Goal: Task Accomplishment & Management: Use online tool/utility

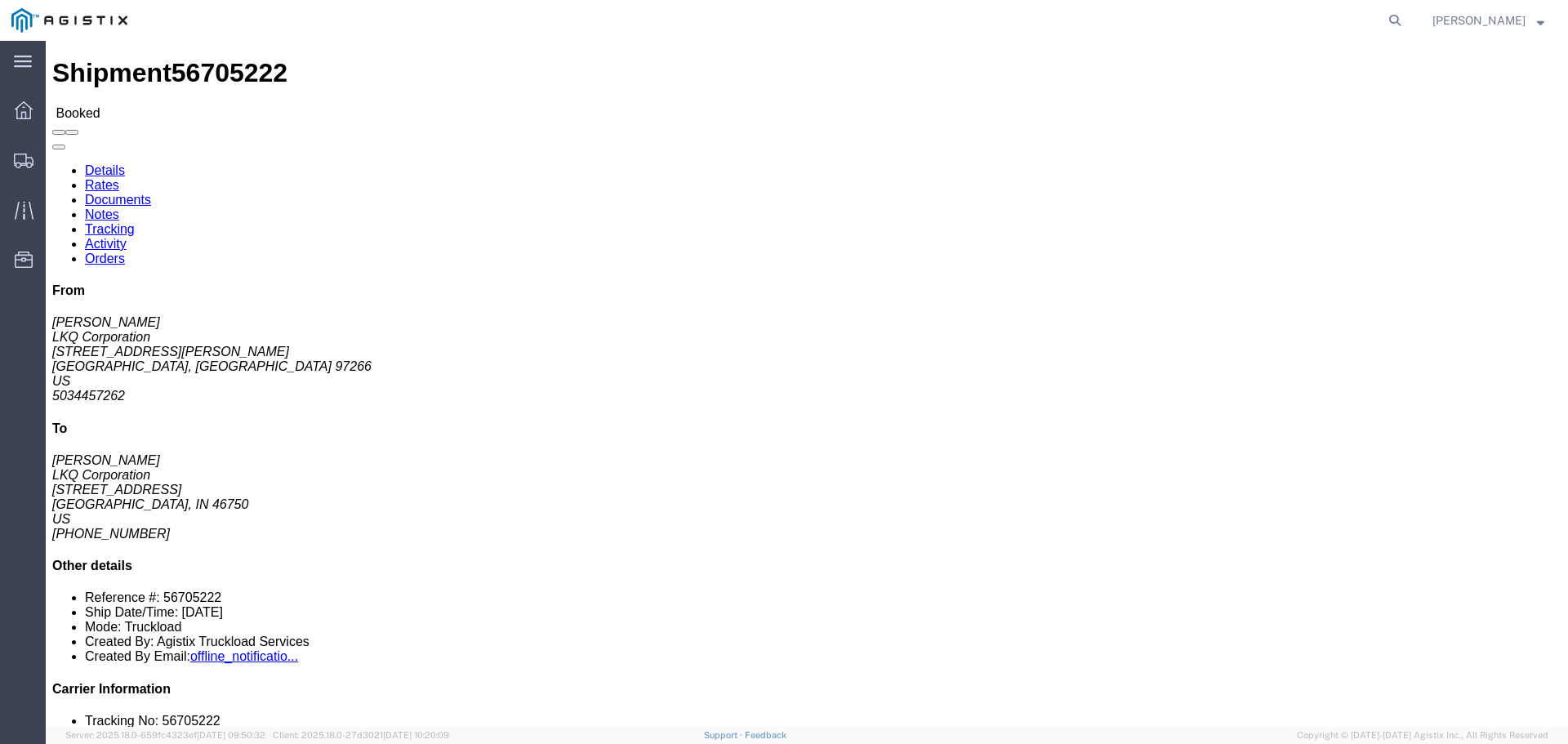
click at [81, 29] on img at bounding box center [70, 20] width 116 height 24
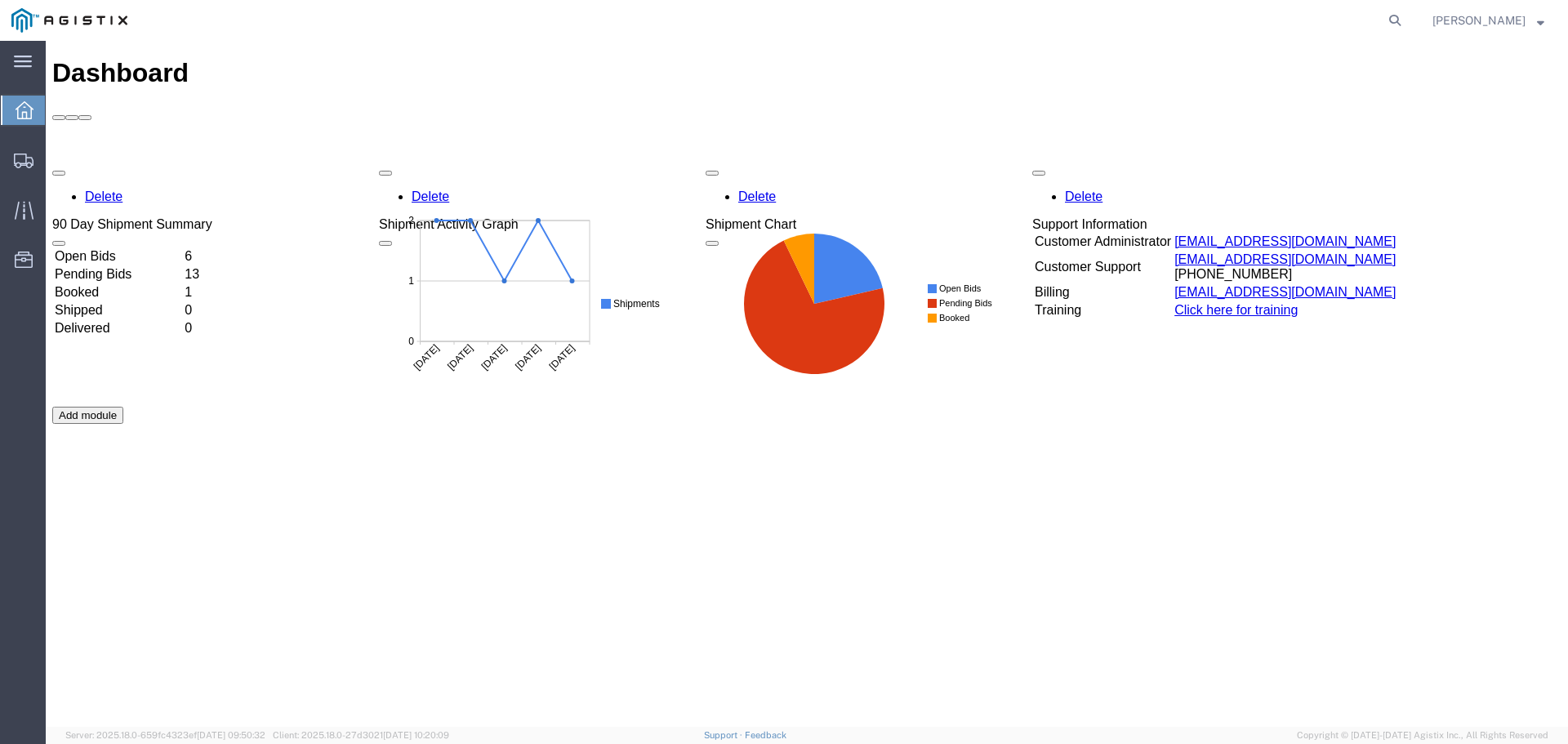
click at [135, 249] on td "Open Bids" at bounding box center [117, 257] width 128 height 16
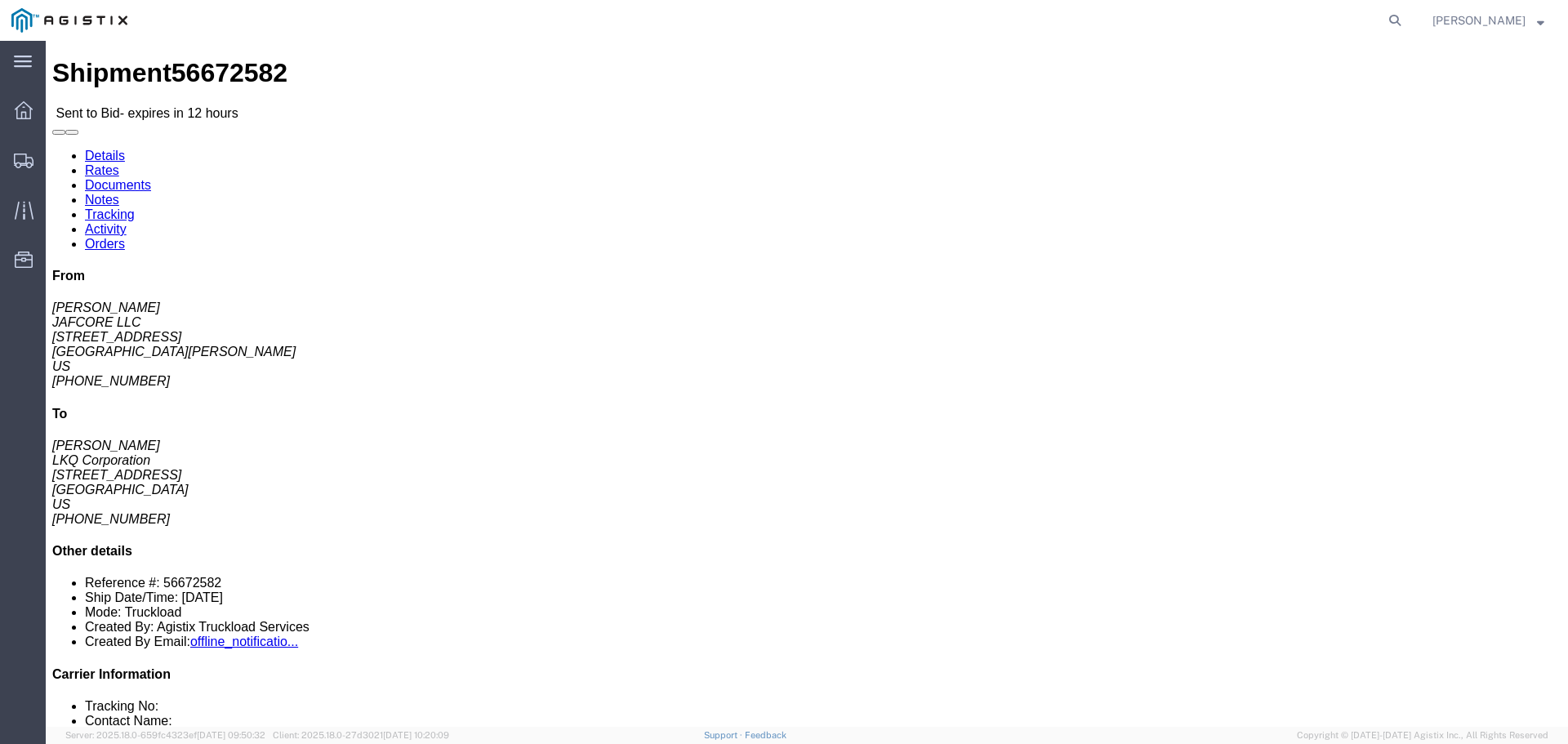
drag, startPoint x: 226, startPoint y: 371, endPoint x: 177, endPoint y: 365, distance: 49.4
click button "button"
click div "Vehicle 1: Standard Dry Van (53 Feet) Number of trucks: 1"
click link "Enter / Modify Bid"
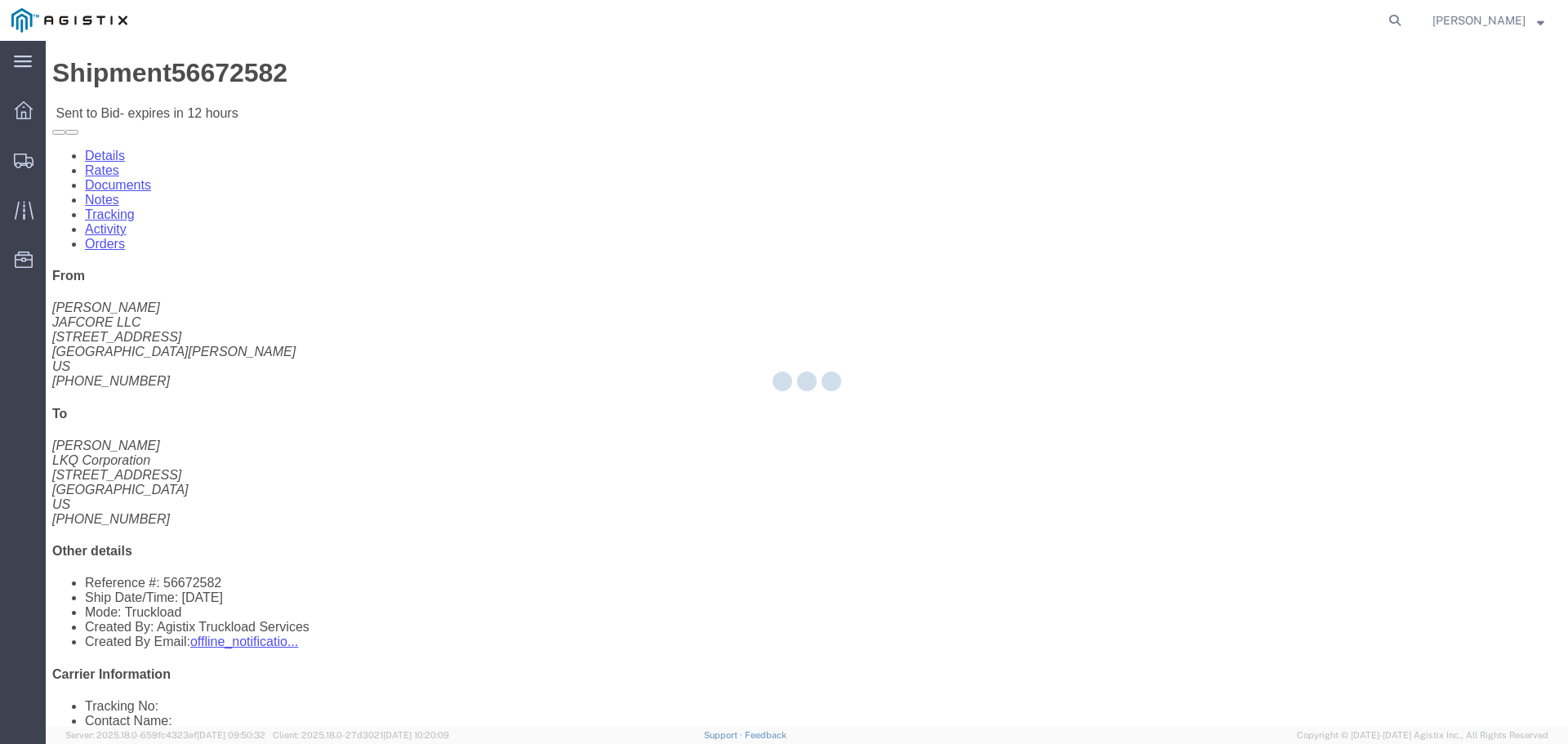
select select "22593"
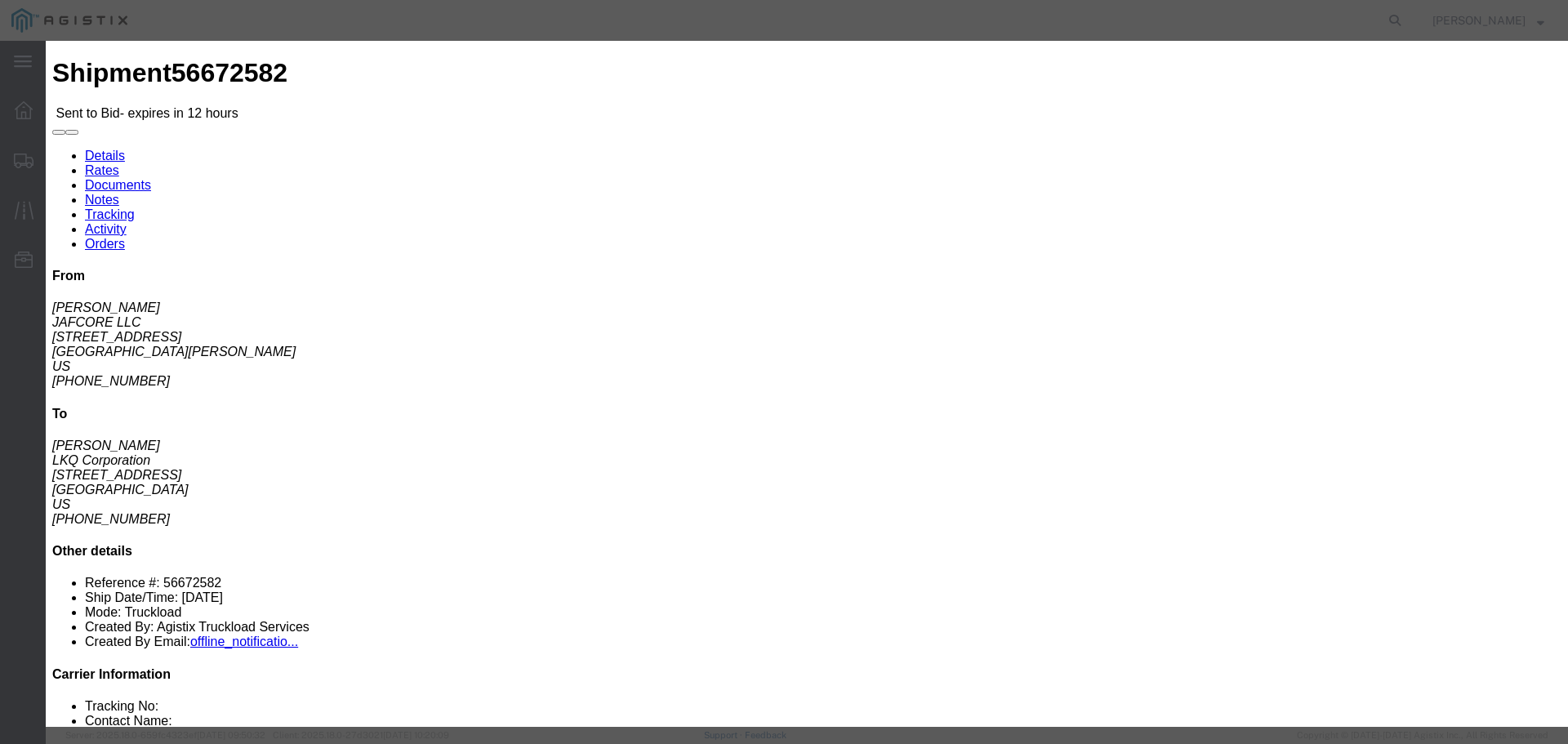
click select "Select Rail TL Standard 3 - 5 Day"
select select "41882"
click select "Select Rail TL Standard 3 - 5 Day"
click input "text"
type input "RLX"
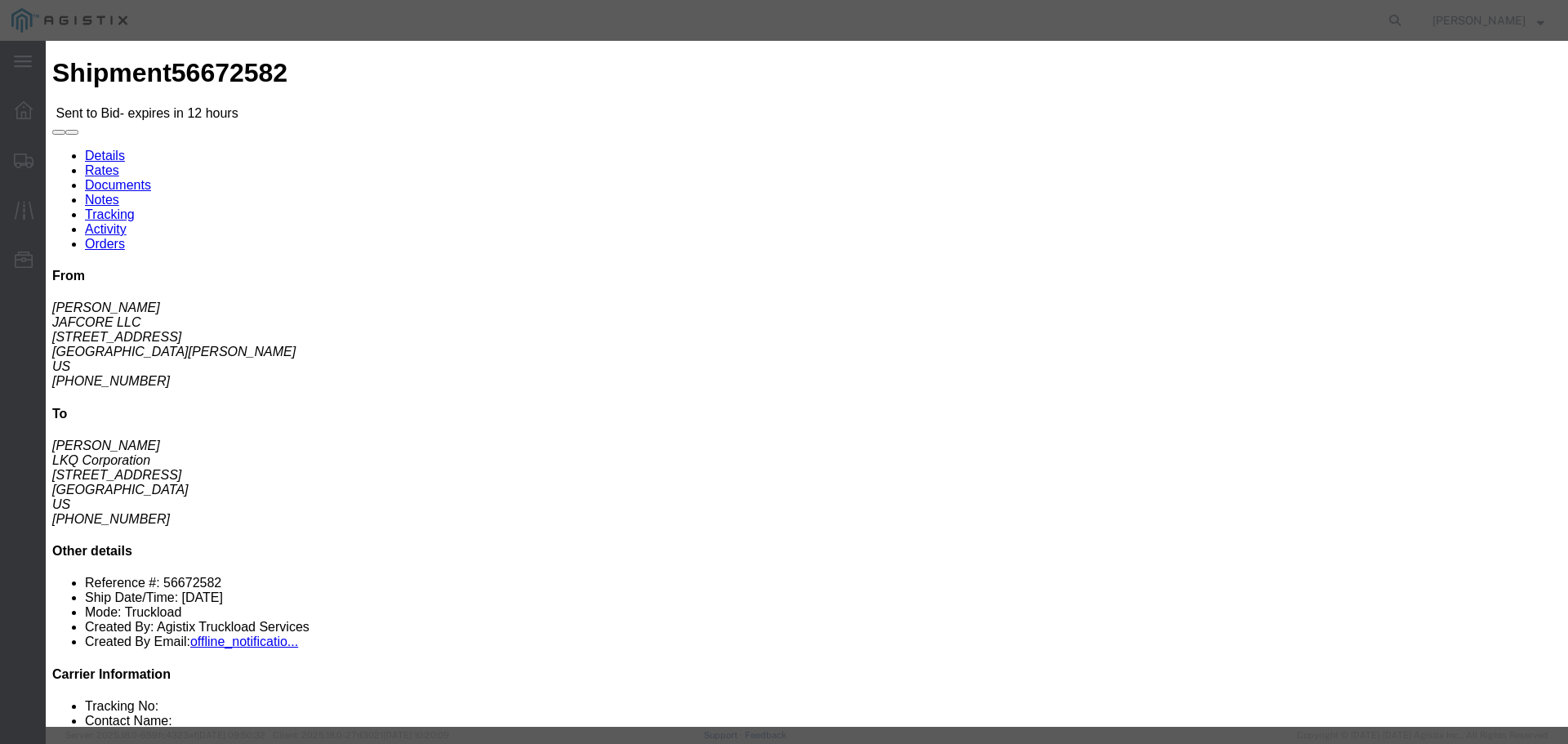
click select "Select Air Less than Truckload Multi-Leg Ocean Freight Rail Small Parcel Truckl…"
select select "TL"
click select "Select Air Less than Truckload Multi-Leg Ocean Freight Rail Small Parcel Truckl…"
click input "number"
type input "2"
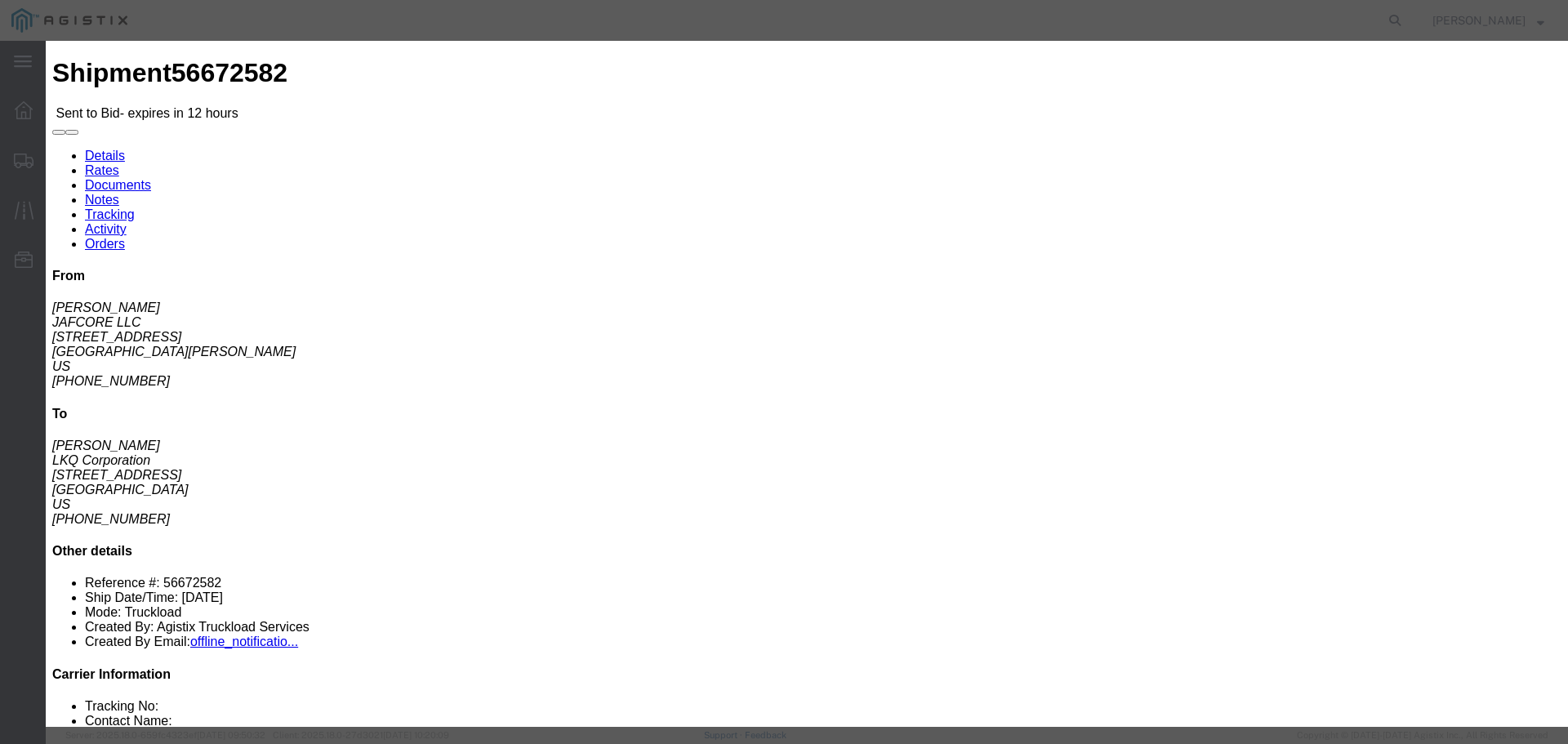
click input "number"
type input "1380"
click button "Submit"
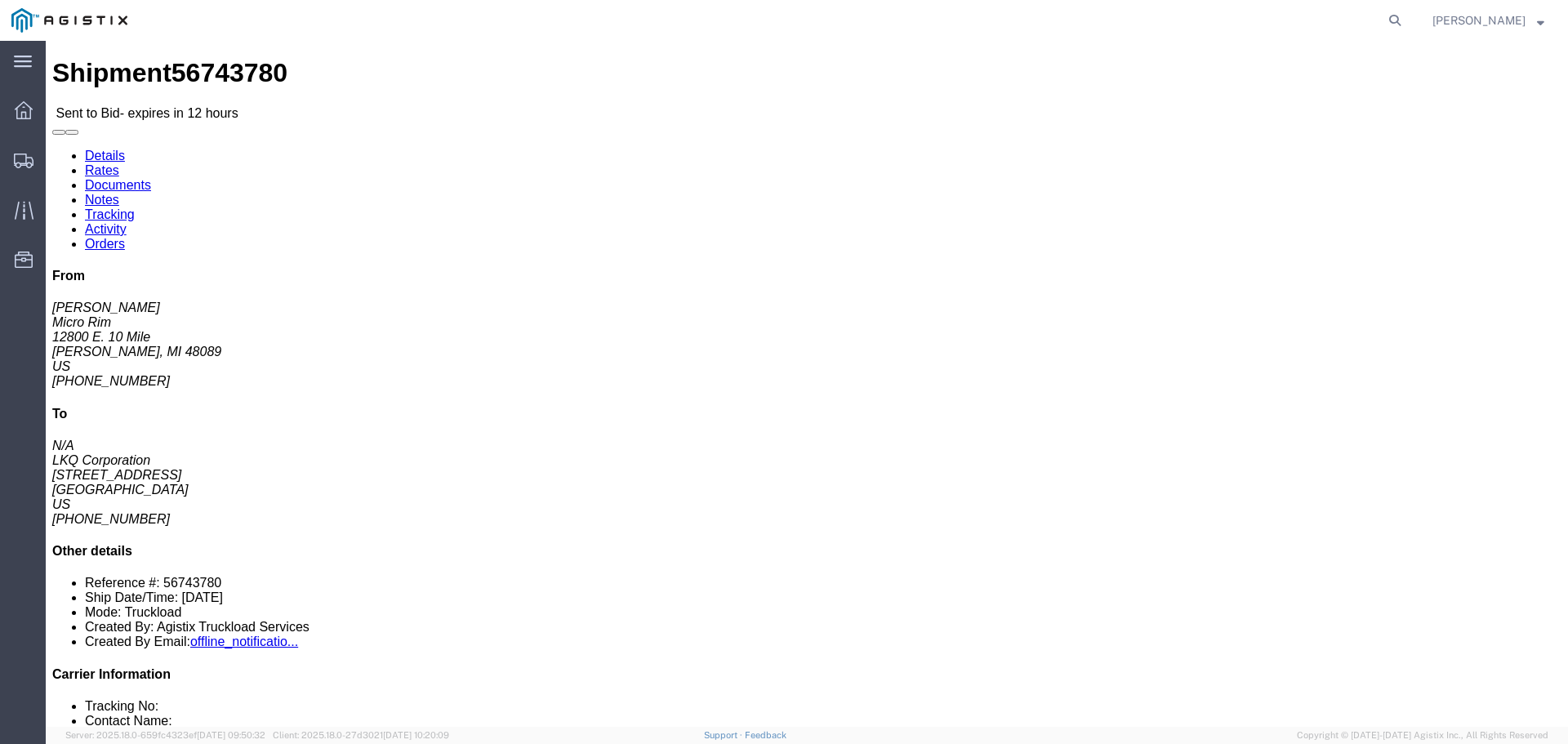
click button "button"
click link "Enter / Modify Bid"
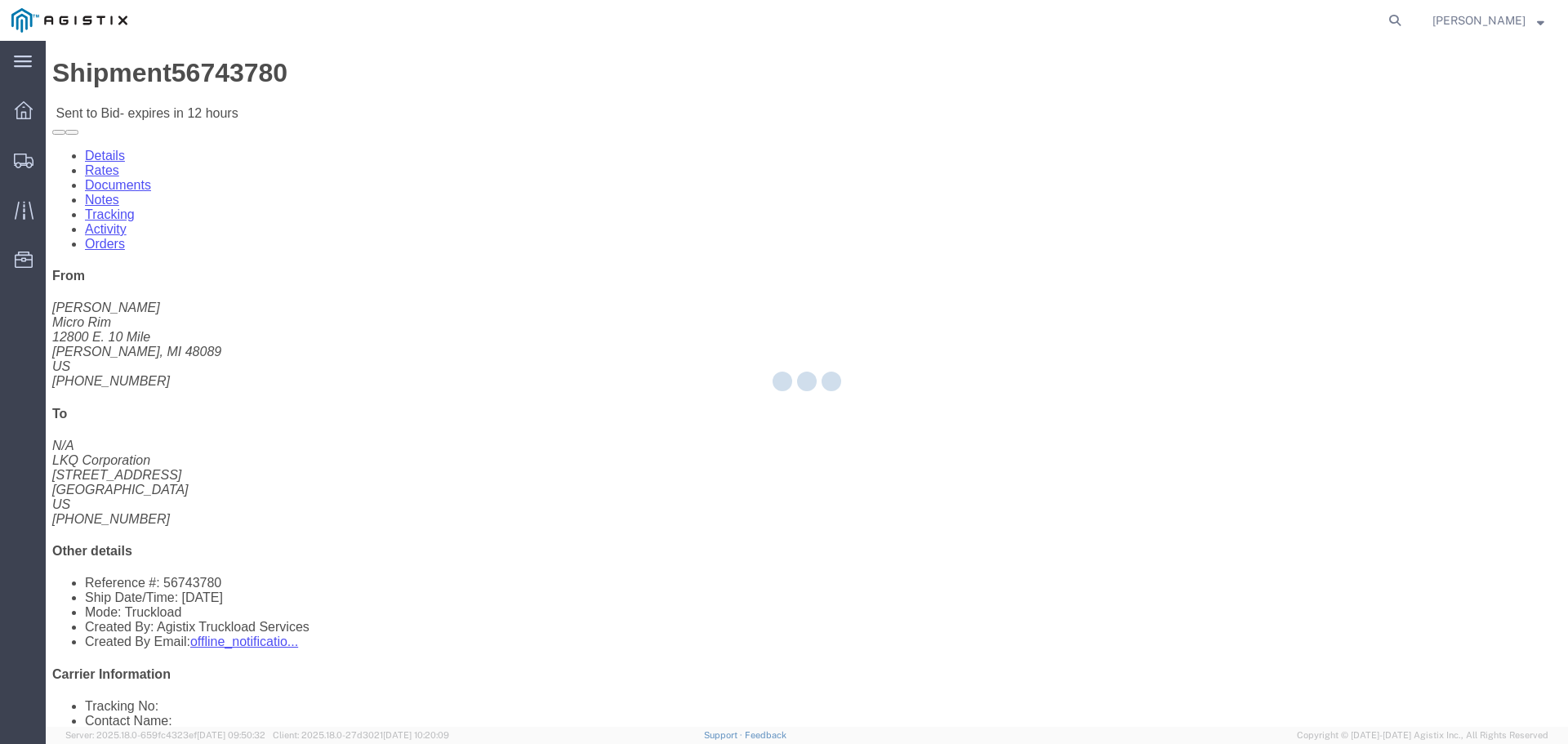
select select "22593"
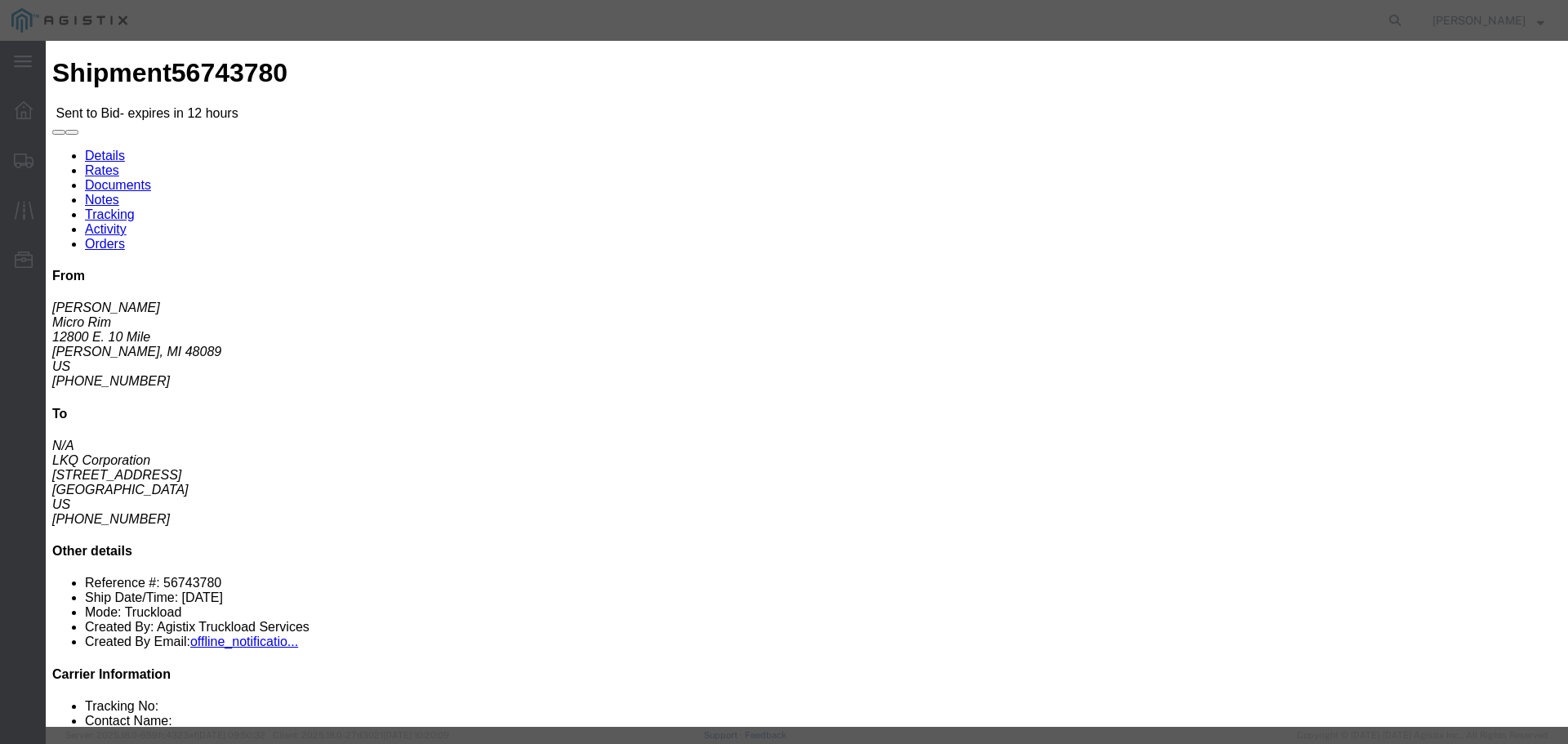
click select "Select Rail TL Standard 3 - 5 Day"
select select "41882"
click select "Select Rail TL Standard 3 - 5 Day"
drag, startPoint x: 1081, startPoint y: 149, endPoint x: 1077, endPoint y: 165, distance: 16.5
click input "text"
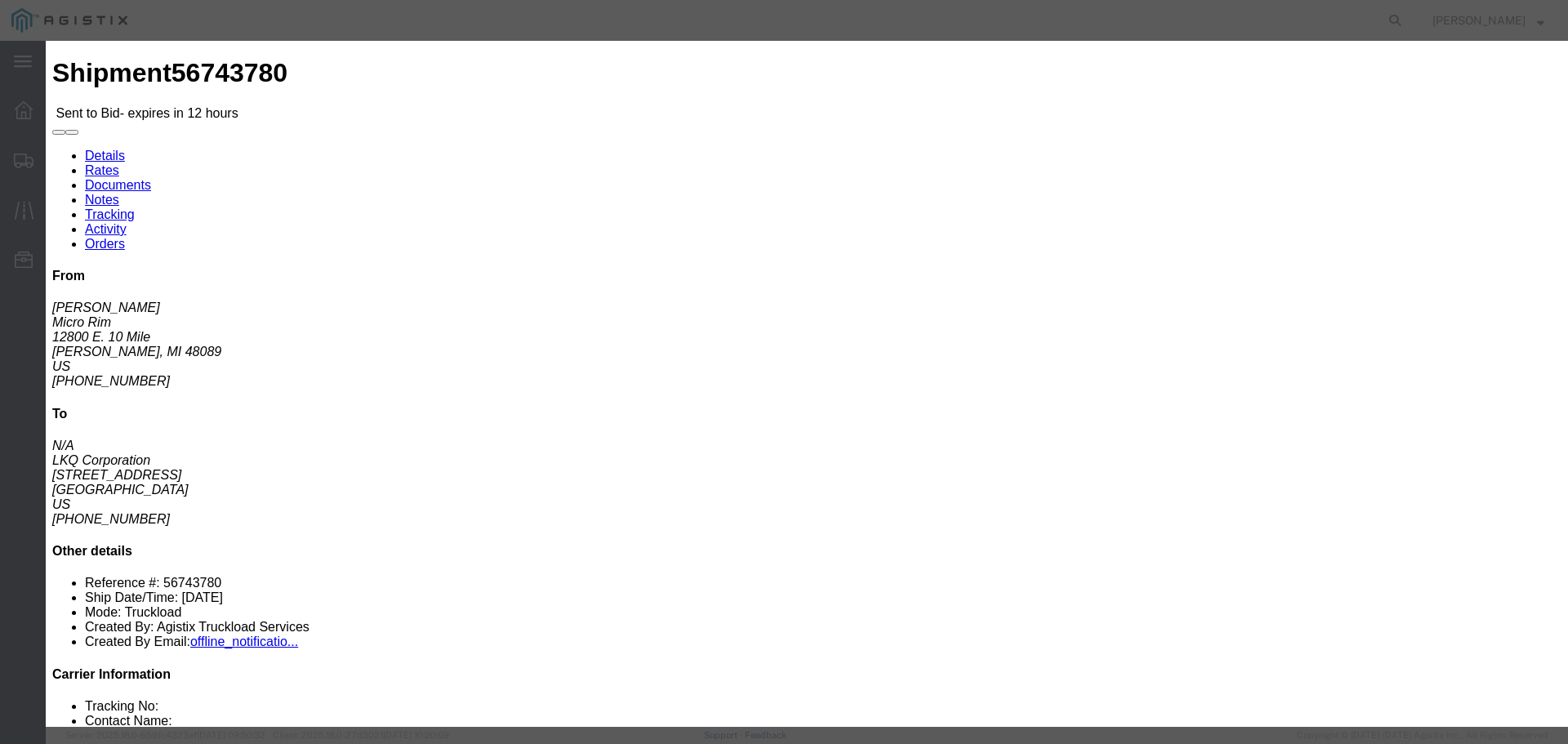
type input "RLX"
click select "Select Air Less than Truckload Multi-Leg Ocean Freight Rail Small Parcel Truckl…"
select select "TL"
click select "Select Air Less than Truckload Multi-Leg Ocean Freight Rail Small Parcel Truckl…"
click input "number"
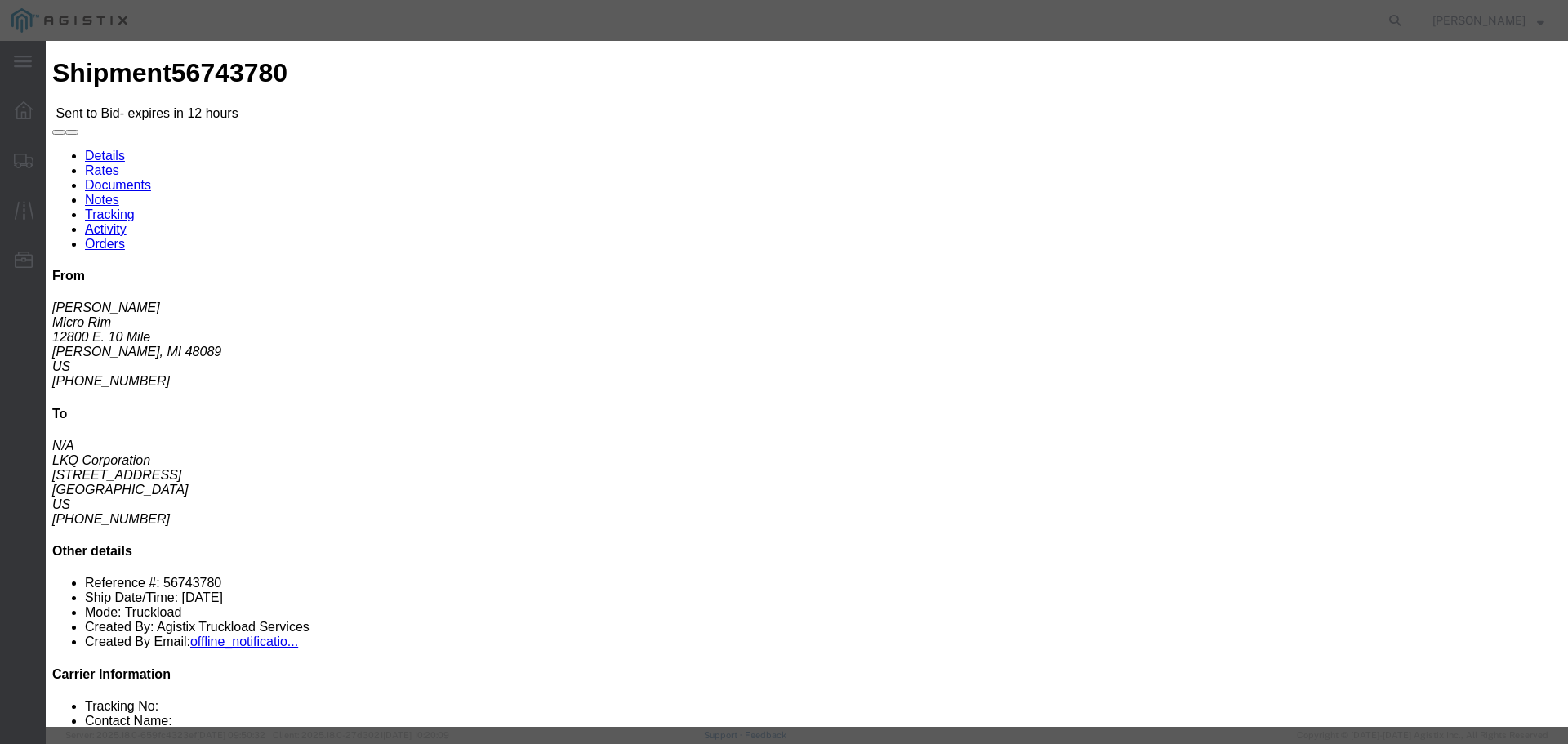
type input "2"
click input "number"
type input "1915"
click div "Add charge"
click button "Submit"
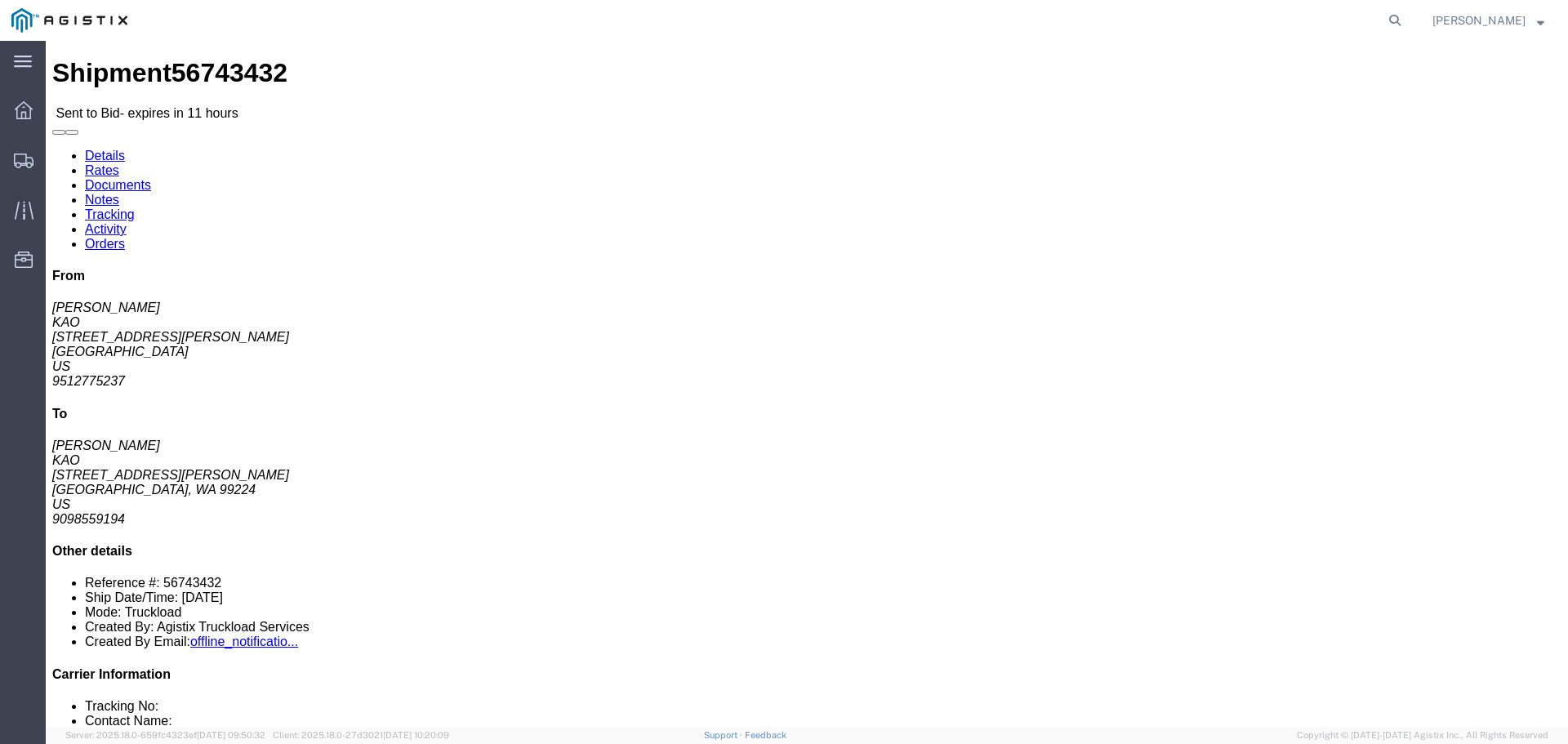
click button "button"
click link "Enter / Modify Bid"
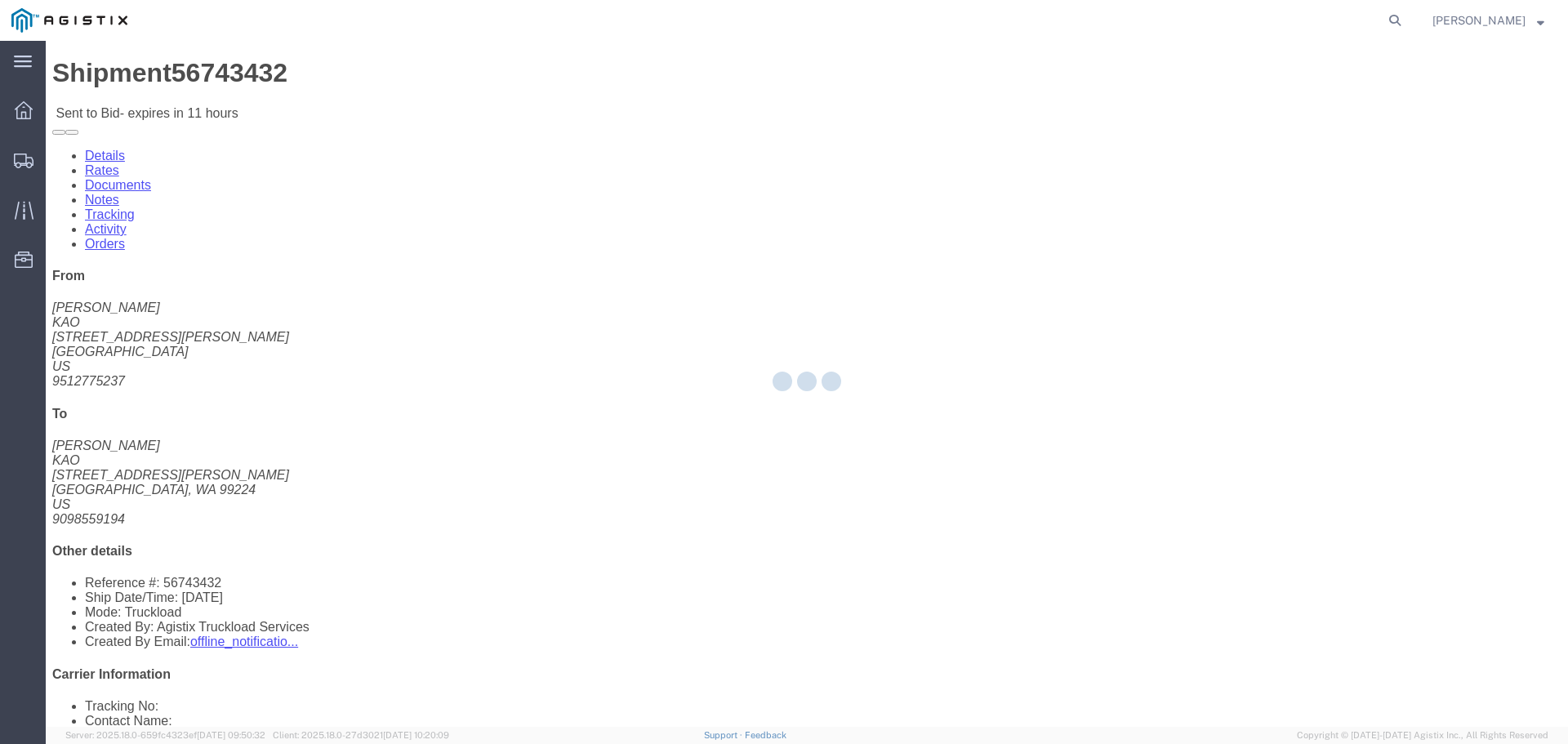
select select "22593"
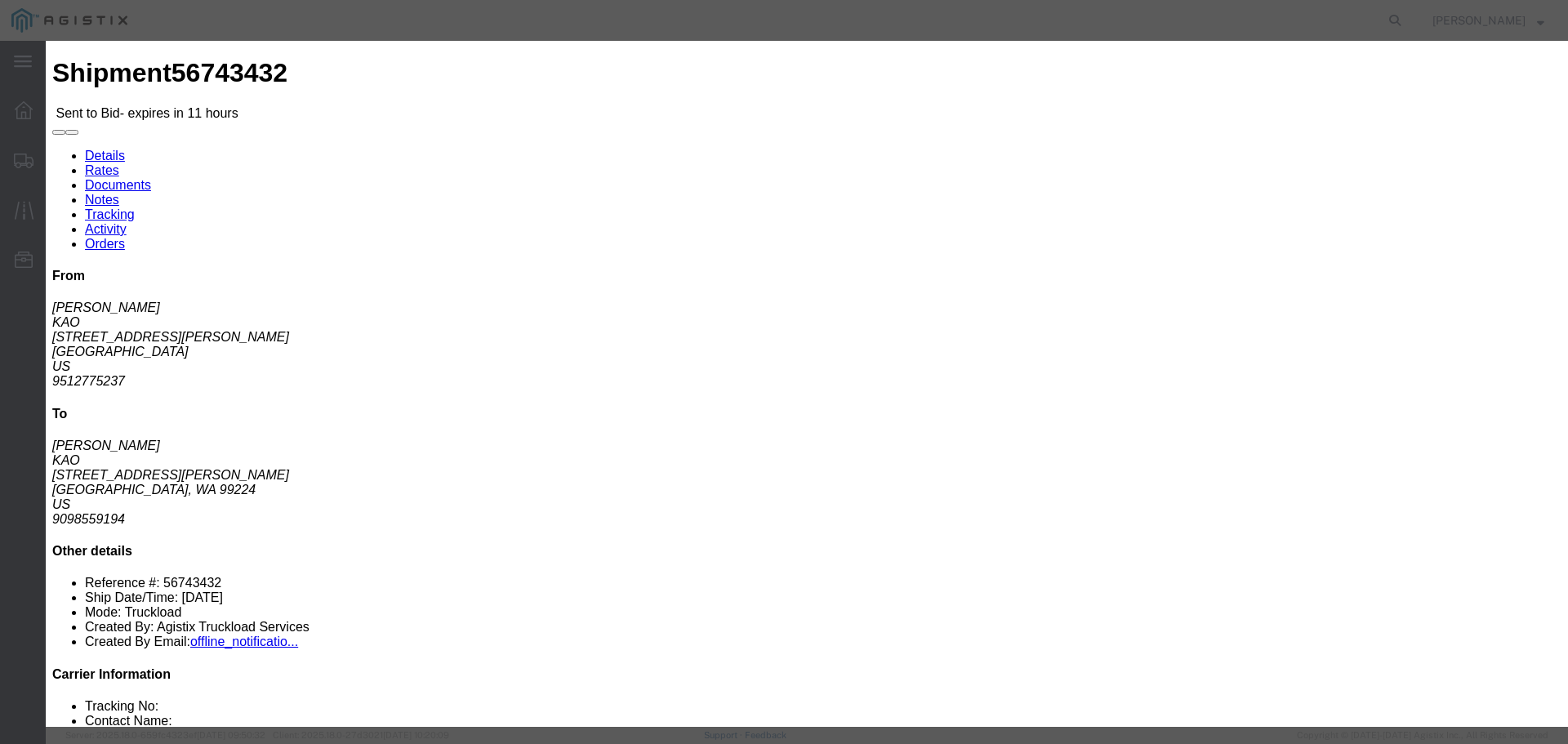
click select "Select Rail TL Standard 3 - 5 Day"
select select "41882"
click select "Select Rail TL Standard 3 - 5 Day"
click input "text"
type input "RLX"
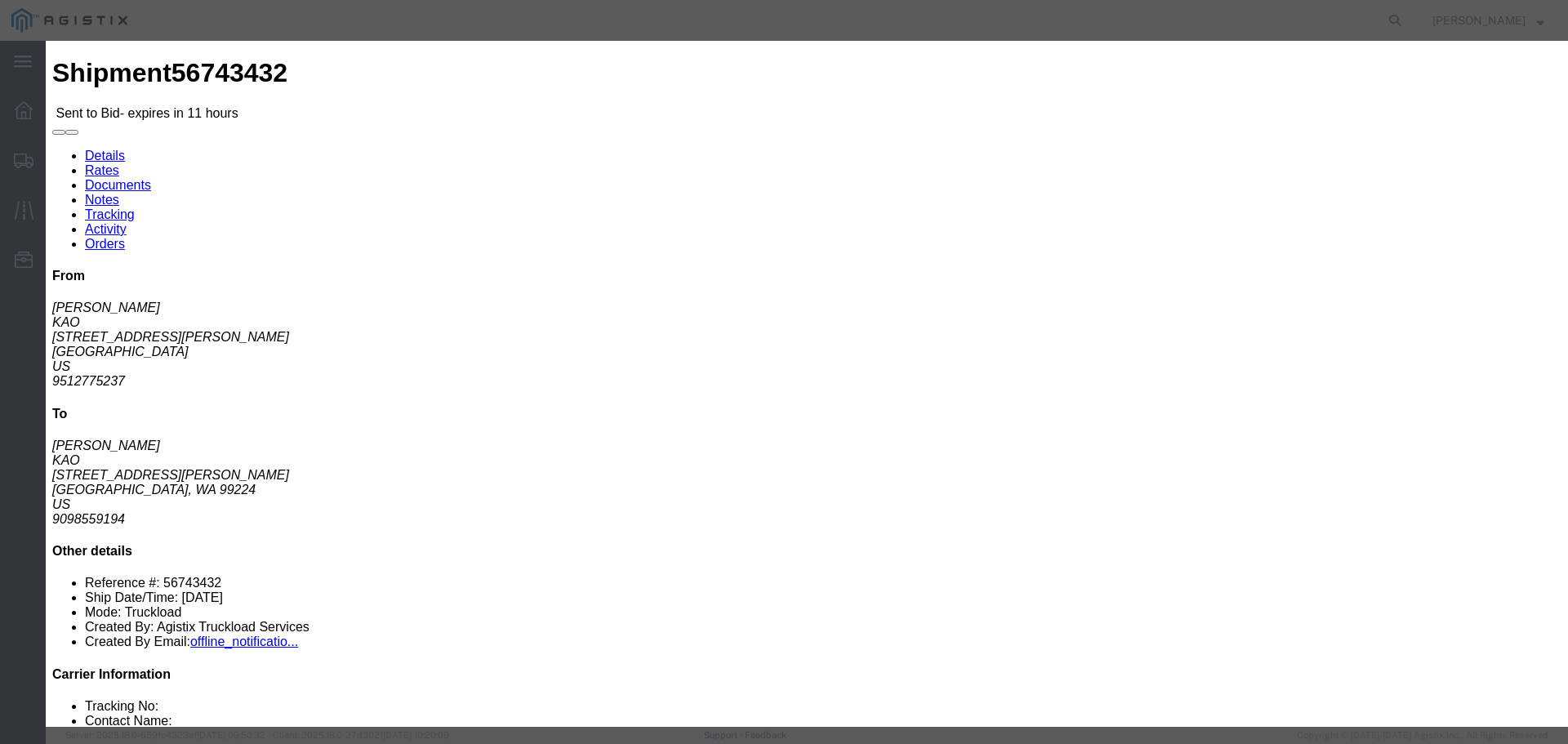
click div "Reference"
click select "Select Air Less than Truckload Multi-Leg Ocean Freight Rail Small Parcel Truckl…"
select select "TL"
click select "Select Air Less than Truckload Multi-Leg Ocean Freight Rail Small Parcel Truckl…"
click input "number"
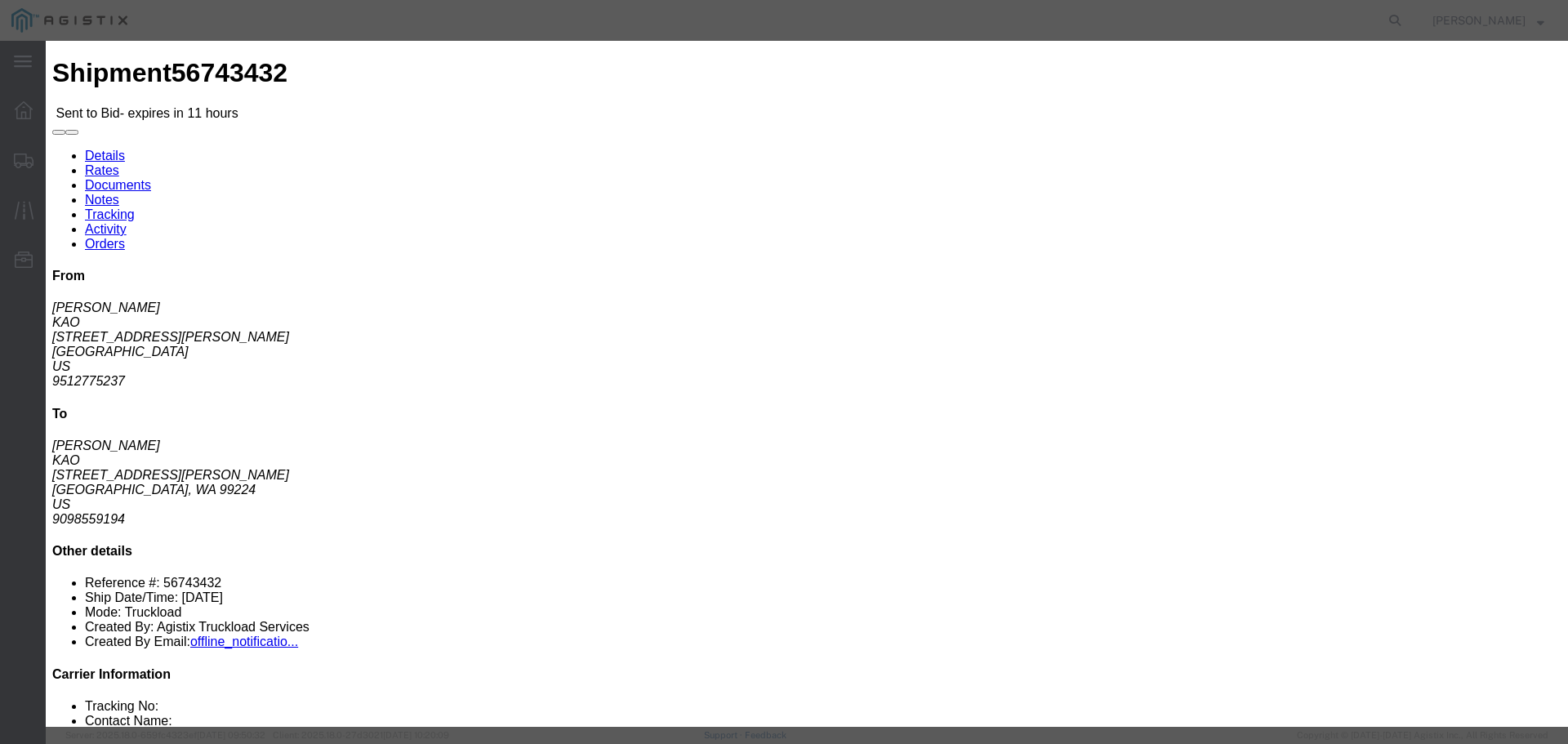
type input "3875"
click input "number"
type input "3"
click div "Mode Select Air Less than Truckload Multi-Leg Ocean Freight Rail Small Parcel T…"
click button "Submit"
